Goal: Transaction & Acquisition: Obtain resource

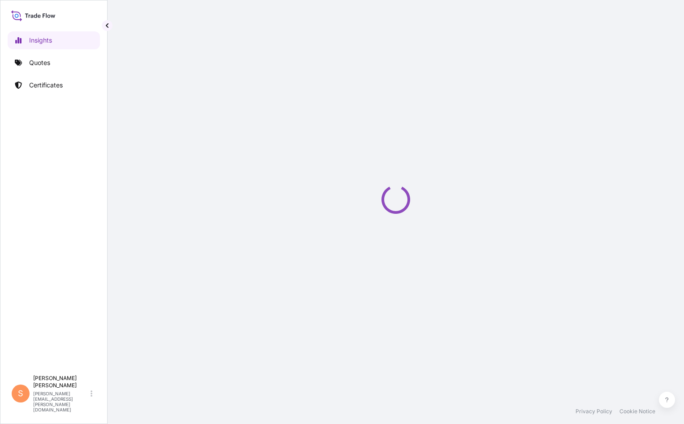
select select "2025"
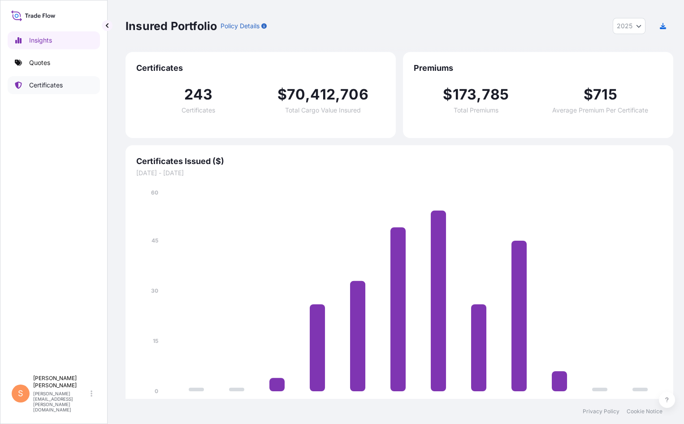
click at [38, 81] on p "Certificates" at bounding box center [46, 85] width 34 height 9
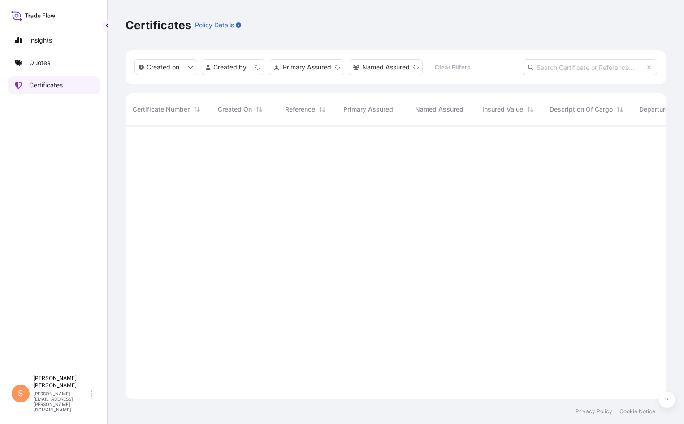
scroll to position [280, 538]
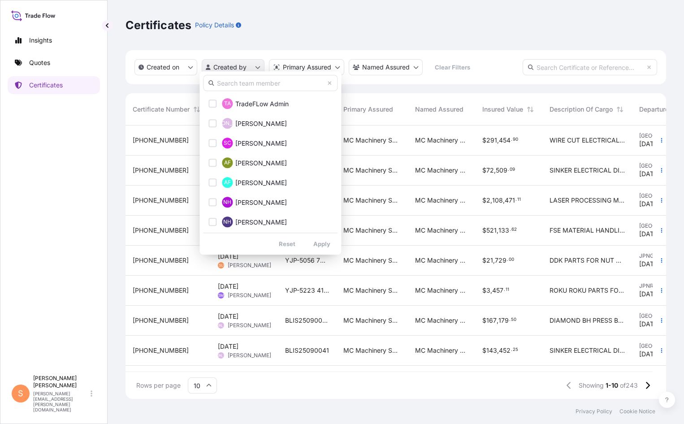
click at [242, 63] on html "Insights Quotes Certificates S [PERSON_NAME] [PERSON_NAME][EMAIL_ADDRESS][PERSO…" at bounding box center [342, 212] width 684 height 424
click at [237, 146] on span "[PERSON_NAME]" at bounding box center [261, 143] width 52 height 9
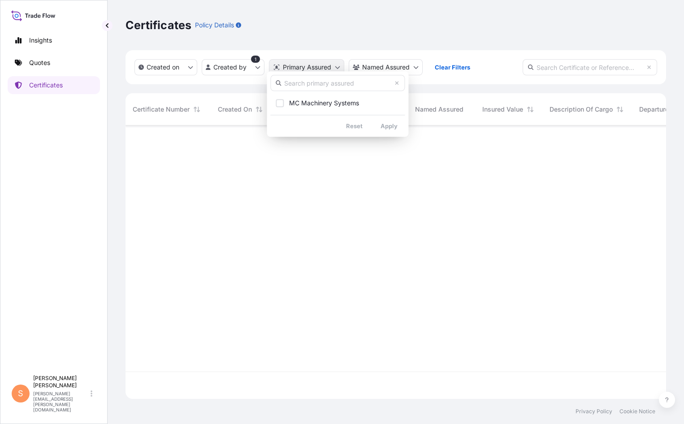
click at [322, 61] on html "Insights Quotes Certificates S [PERSON_NAME] [PERSON_NAME][EMAIL_ADDRESS][PERSO…" at bounding box center [342, 212] width 684 height 424
click at [177, 57] on html "Insights Quotes Certificates S [PERSON_NAME] [PERSON_NAME][EMAIL_ADDRESS][PERSO…" at bounding box center [342, 212] width 684 height 424
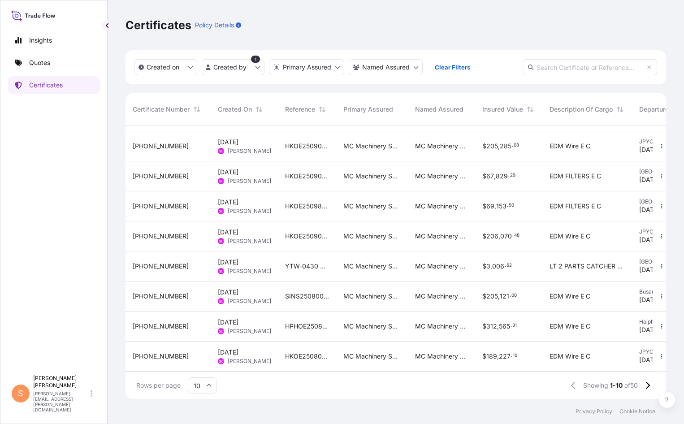
scroll to position [52, 0]
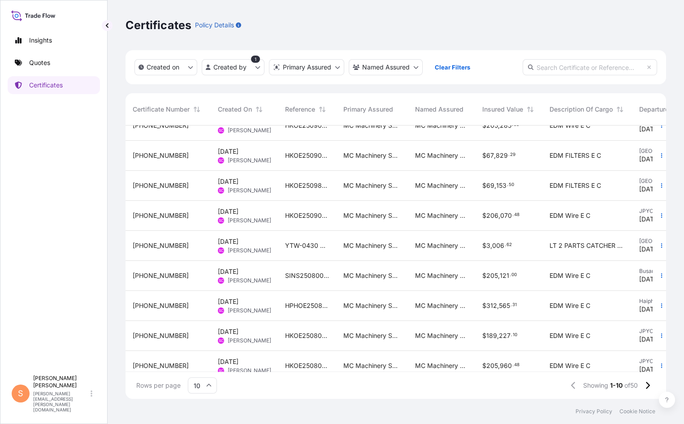
click at [206, 388] on icon at bounding box center [208, 385] width 5 height 5
click at [208, 369] on div "50" at bounding box center [200, 364] width 22 height 17
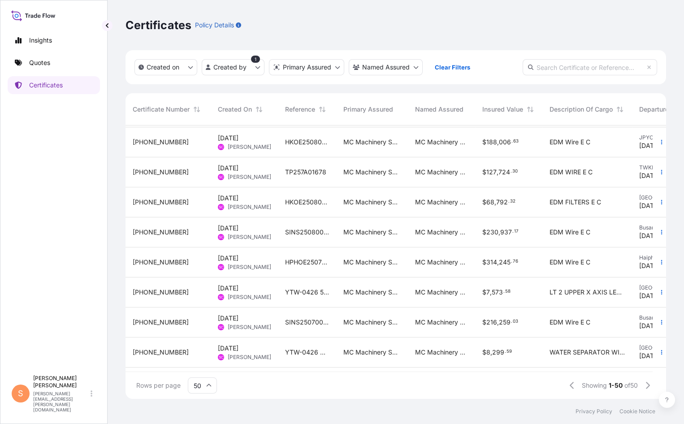
click at [299, 168] on span "TP257A01678" at bounding box center [305, 172] width 41 height 9
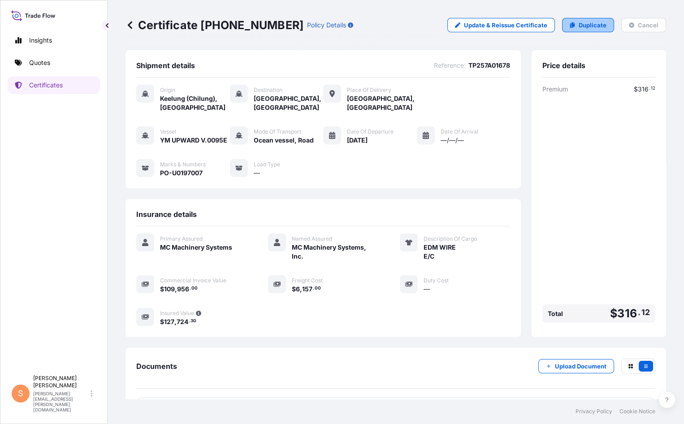
click at [603, 21] on p "Duplicate" at bounding box center [593, 25] width 28 height 9
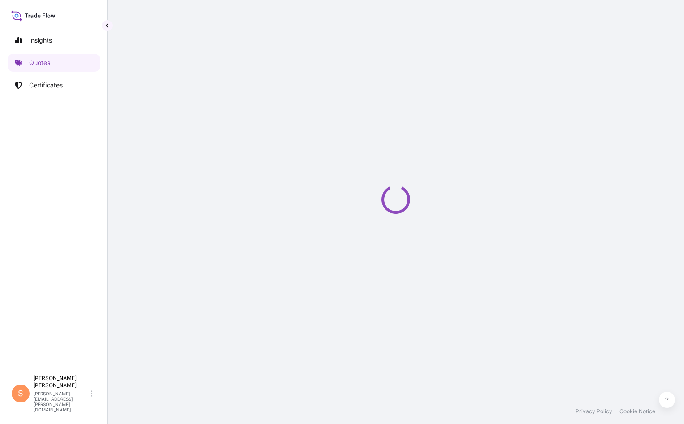
select select "Ocean Vessel"
select select "Road / [GEOGRAPHIC_DATA]"
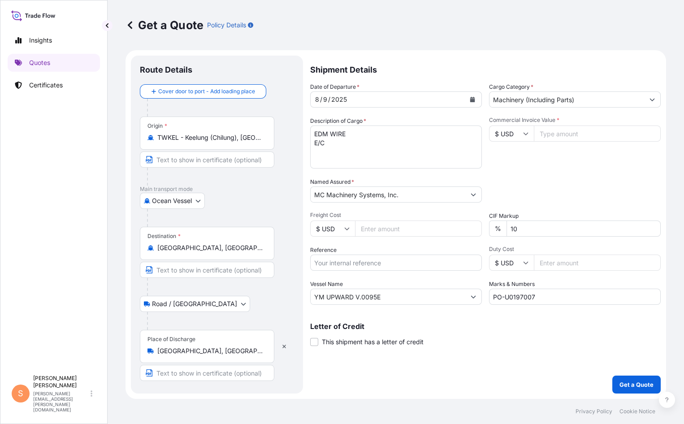
click at [224, 347] on input "[GEOGRAPHIC_DATA], [GEOGRAPHIC_DATA], [GEOGRAPHIC_DATA]" at bounding box center [210, 351] width 106 height 9
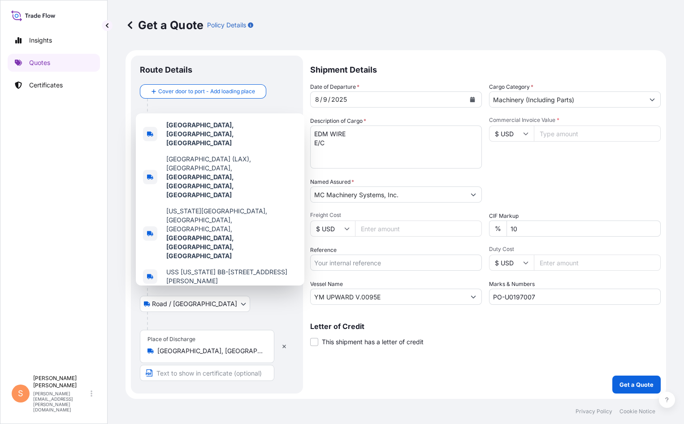
drag, startPoint x: 160, startPoint y: 302, endPoint x: 135, endPoint y: 302, distance: 24.2
drag, startPoint x: 135, startPoint y: 302, endPoint x: 222, endPoint y: 307, distance: 87.1
click at [222, 347] on input "[GEOGRAPHIC_DATA], [GEOGRAPHIC_DATA], [GEOGRAPHIC_DATA]" at bounding box center [210, 351] width 106 height 9
drag, startPoint x: 222, startPoint y: 307, endPoint x: 156, endPoint y: 307, distance: 66.4
click at [157, 347] on input "[GEOGRAPHIC_DATA], [GEOGRAPHIC_DATA], [GEOGRAPHIC_DATA]" at bounding box center [210, 351] width 106 height 9
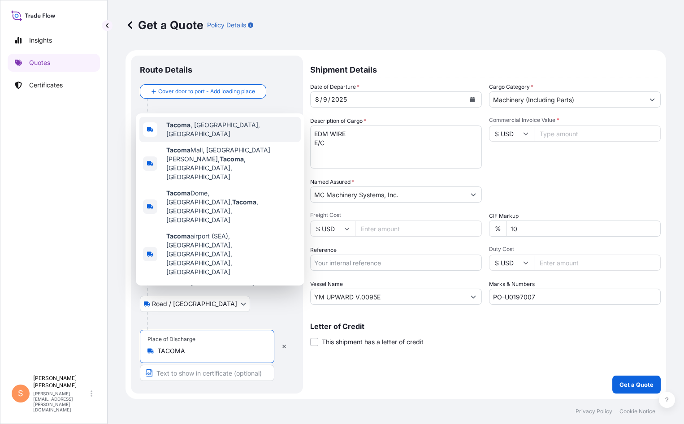
click at [187, 139] on span "[GEOGRAPHIC_DATA] , [GEOGRAPHIC_DATA], [GEOGRAPHIC_DATA]" at bounding box center [231, 130] width 131 height 18
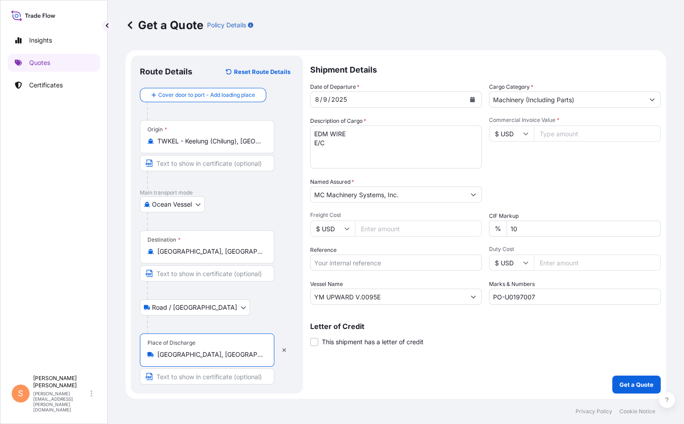
type input "[GEOGRAPHIC_DATA], [GEOGRAPHIC_DATA], [GEOGRAPHIC_DATA]"
click at [470, 97] on icon "Calendar" at bounding box center [472, 99] width 5 height 5
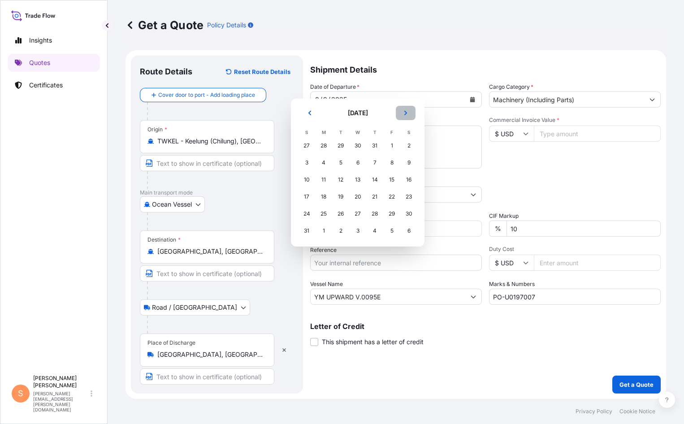
click at [396, 106] on button "Next" at bounding box center [406, 113] width 20 height 14
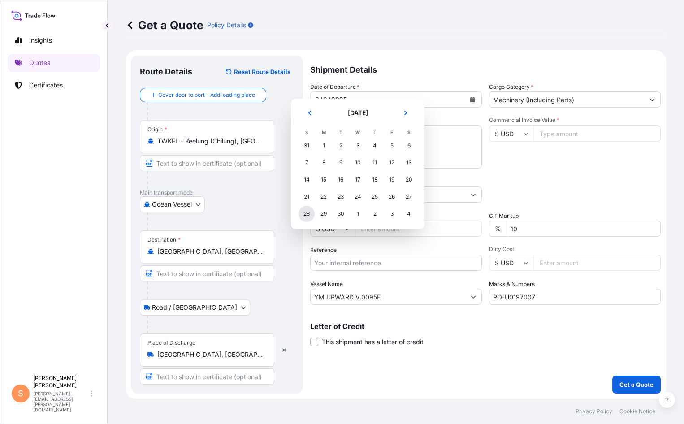
click at [304, 206] on div "28" at bounding box center [307, 214] width 16 height 16
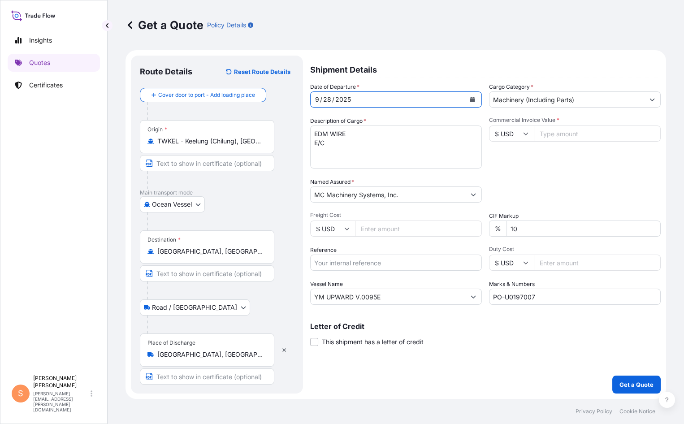
click at [534, 126] on input "Commercial Invoice Value *" at bounding box center [597, 134] width 127 height 16
type input "137356.08"
click at [372, 221] on input "Freight Cost" at bounding box center [418, 229] width 127 height 16
paste input "5260.00"
type input "5260.00"
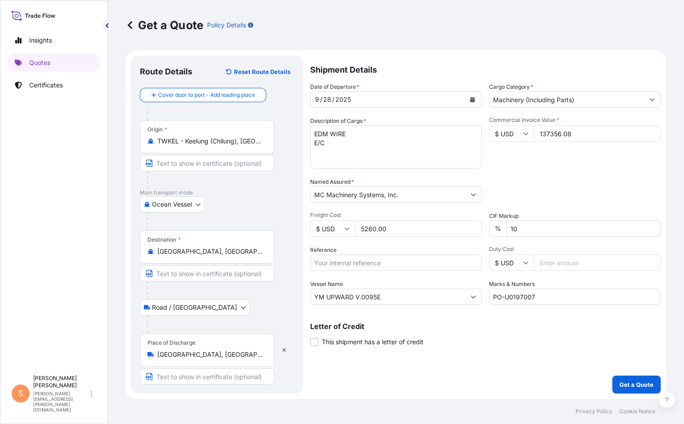
click at [371, 255] on input "Reference" at bounding box center [396, 263] width 172 height 16
click at [424, 18] on div "Get a Quote Policy Details" at bounding box center [396, 25] width 541 height 14
click at [334, 255] on input "Reference" at bounding box center [396, 263] width 172 height 16
paste input "TP259A0146"
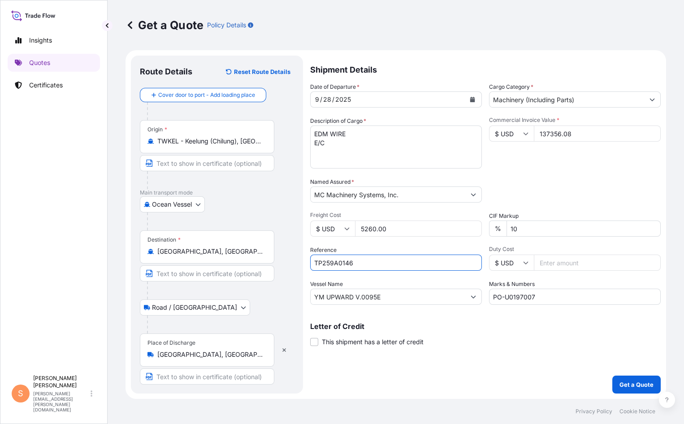
type input "TP259A0146"
drag, startPoint x: 539, startPoint y: 269, endPoint x: 427, endPoint y: 268, distance: 112.6
click at [428, 267] on div "Date of Departure * [DATE] Cargo Category * Machinery (Including Parts) Descrip…" at bounding box center [485, 194] width 351 height 222
click at [555, 21] on div "Get a Quote Policy Details" at bounding box center [396, 25] width 541 height 14
drag, startPoint x: 540, startPoint y: 272, endPoint x: 460, endPoint y: 269, distance: 80.3
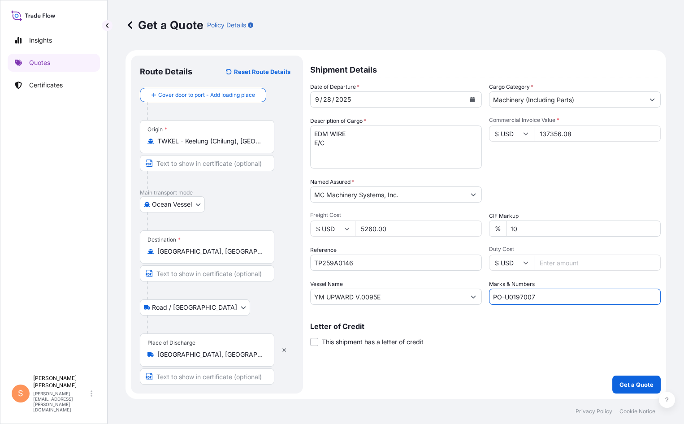
click at [461, 269] on div "Date of Departure * [DATE] Cargo Category * Machinery (Including Parts) Descrip…" at bounding box center [485, 194] width 351 height 222
paste input "8005"
type input "PO-U0198005"
click at [647, 389] on p "Get a Quote" at bounding box center [637, 384] width 34 height 9
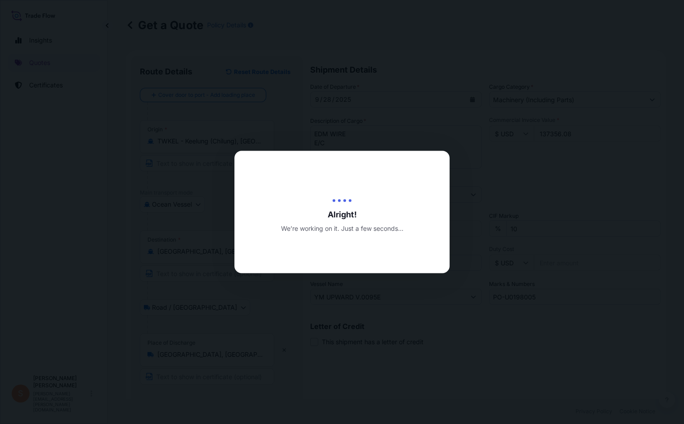
type input "[DATE]"
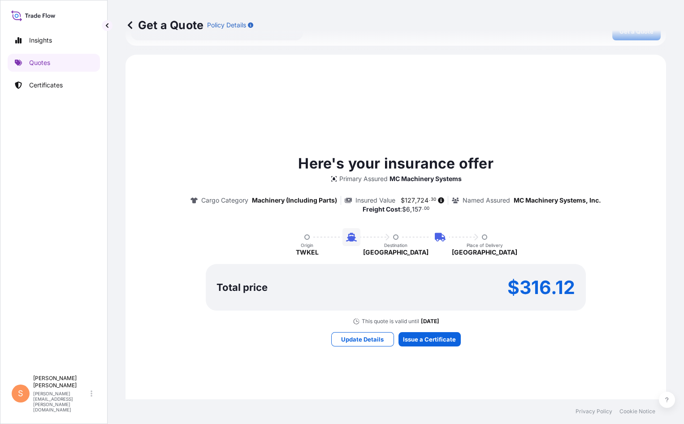
scroll to position [414, 0]
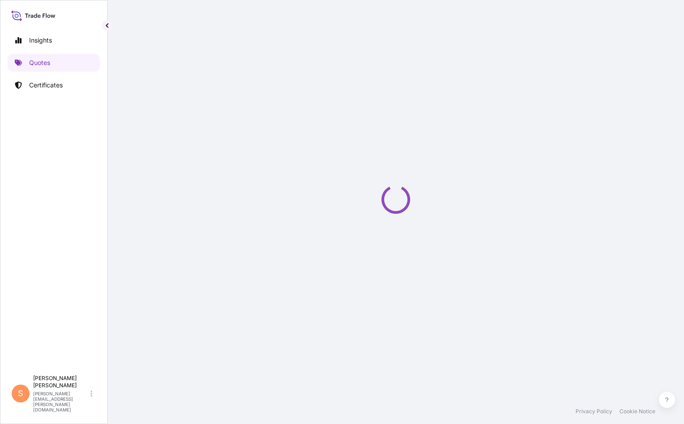
select select "Ocean Vessel"
select select "Road / [GEOGRAPHIC_DATA]"
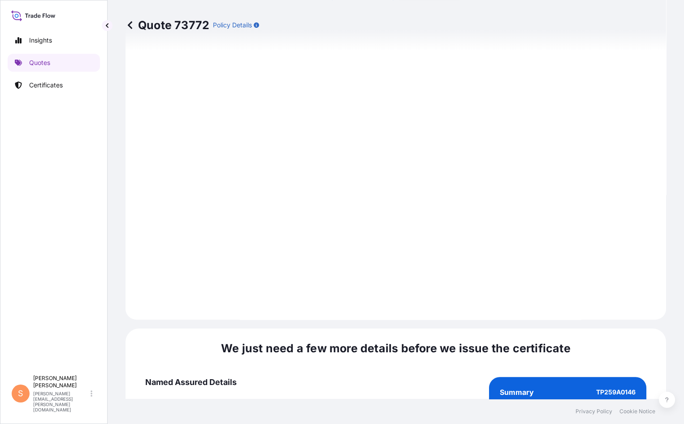
scroll to position [924, 0]
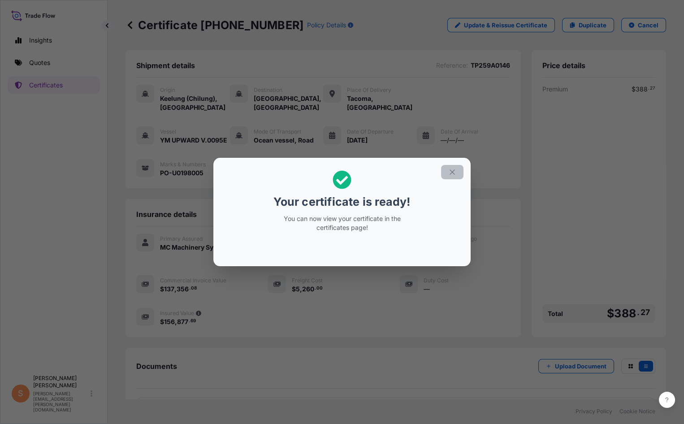
click at [448, 173] on icon "button" at bounding box center [452, 172] width 8 height 8
